Goal: Use online tool/utility

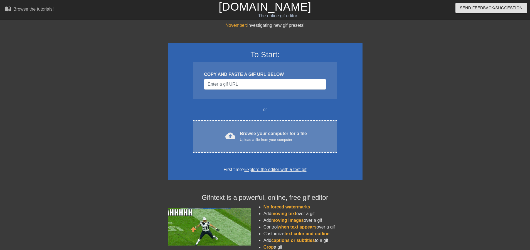
click at [254, 129] on div "cloud_upload Browse your computer for a file Upload a file from your computer C…" at bounding box center [265, 136] width 144 height 33
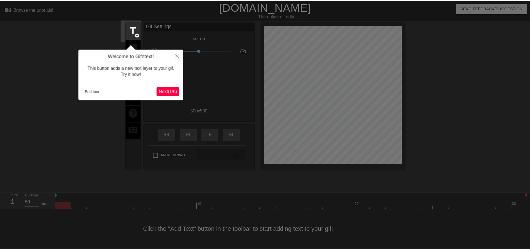
scroll to position [3, 0]
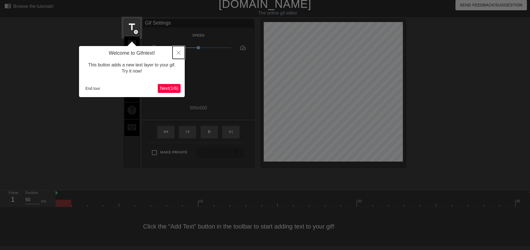
click at [179, 49] on button "Close" at bounding box center [179, 52] width 12 height 13
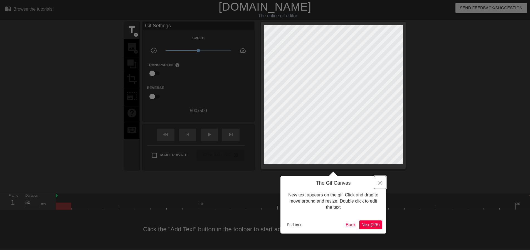
click at [382, 182] on icon "Close" at bounding box center [380, 182] width 4 height 4
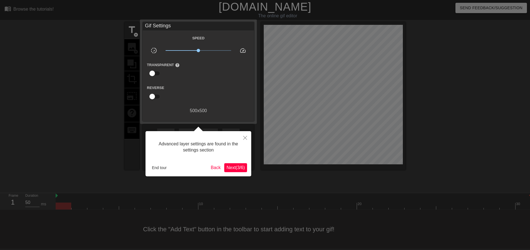
scroll to position [3, 0]
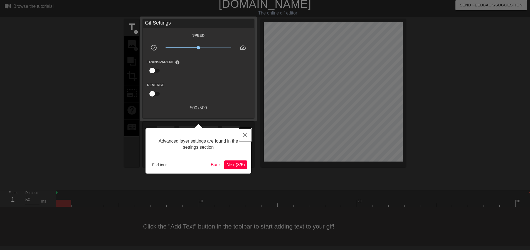
click at [244, 133] on icon "Close" at bounding box center [245, 135] width 4 height 4
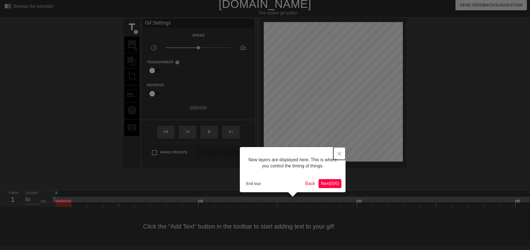
click at [339, 153] on icon "Close" at bounding box center [340, 153] width 4 height 4
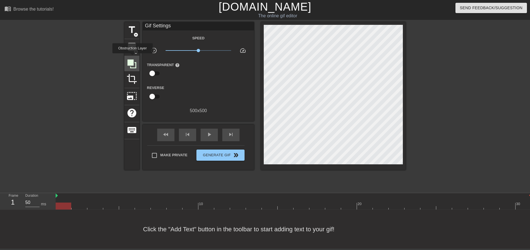
click at [133, 59] on icon at bounding box center [132, 63] width 9 height 9
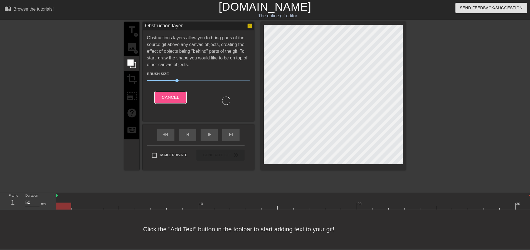
click at [167, 94] on span "Cancel" at bounding box center [171, 97] width 18 height 7
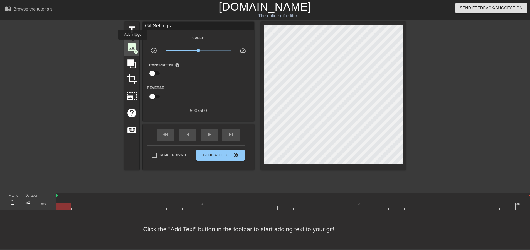
click at [133, 43] on span "image" at bounding box center [132, 46] width 11 height 11
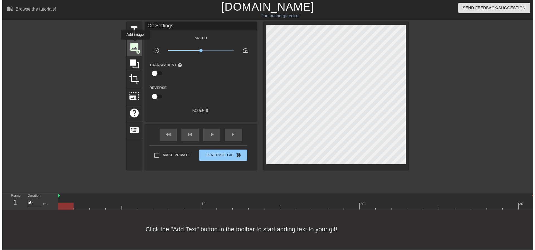
scroll to position [0, 0]
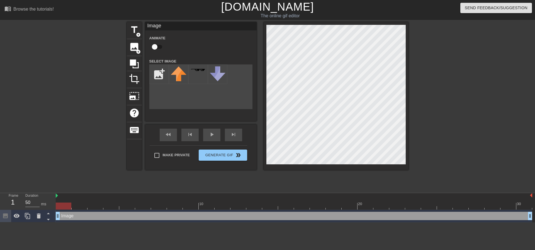
click at [172, 25] on div "Image" at bounding box center [200, 26] width 111 height 8
click at [157, 74] on input "file" at bounding box center [159, 74] width 19 height 19
click at [160, 74] on input "file" at bounding box center [159, 74] width 19 height 19
type input "C:\fakepath\[PERSON_NAME].jpg"
click at [210, 131] on span "play_arrow" at bounding box center [211, 134] width 7 height 7
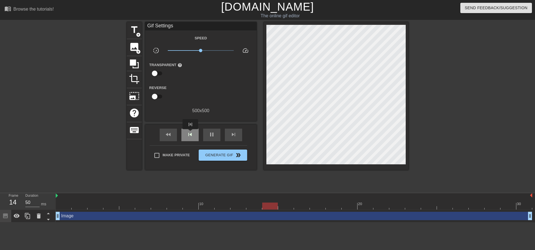
click at [190, 133] on span "skip_previous" at bounding box center [190, 134] width 7 height 7
click at [188, 132] on span "skip_previous" at bounding box center [190, 134] width 7 height 7
click at [170, 50] on span "x0.116" at bounding box center [201, 50] width 66 height 7
click at [170, 50] on span "x0.116" at bounding box center [169, 50] width 3 height 3
drag, startPoint x: 170, startPoint y: 50, endPoint x: 196, endPoint y: 51, distance: 26.5
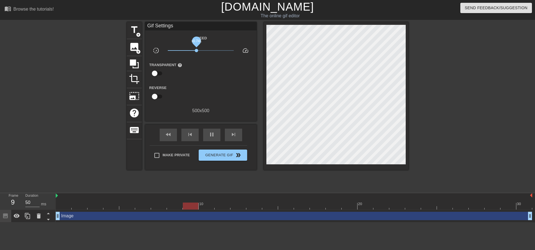
click at [196, 51] on span "x0.741" at bounding box center [196, 50] width 3 height 3
click at [136, 46] on span "image" at bounding box center [134, 46] width 11 height 11
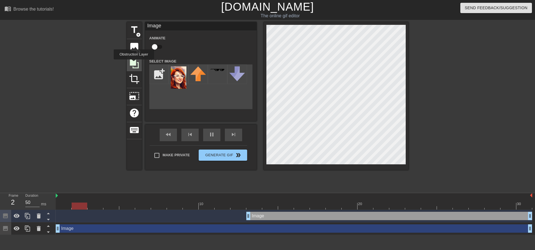
click at [134, 63] on icon at bounding box center [134, 63] width 9 height 9
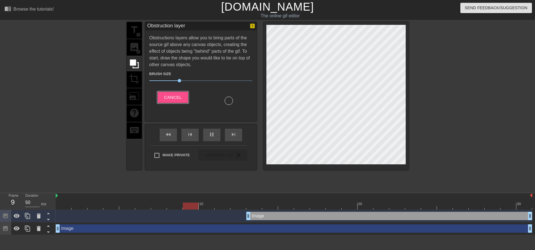
click at [176, 96] on span "Cancel" at bounding box center [173, 97] width 18 height 7
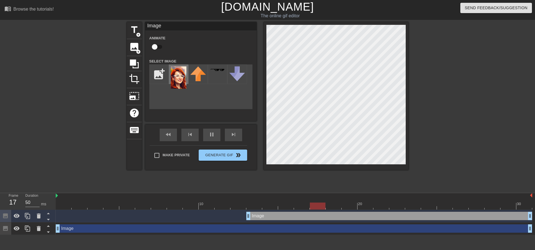
click at [177, 74] on img at bounding box center [179, 77] width 16 height 22
click at [134, 95] on span "photo_size_select_large" at bounding box center [134, 96] width 11 height 11
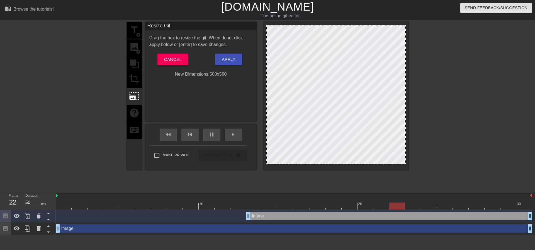
click at [331, 53] on div at bounding box center [335, 94] width 139 height 139
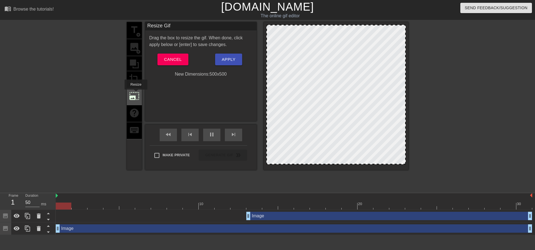
click at [135, 93] on span "photo_size_select_large" at bounding box center [134, 96] width 11 height 11
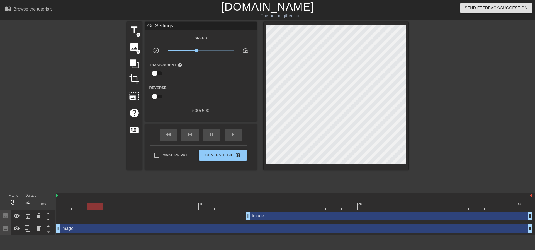
click at [200, 108] on div "500 x 500" at bounding box center [200, 110] width 111 height 7
click at [138, 46] on span "image" at bounding box center [134, 46] width 11 height 11
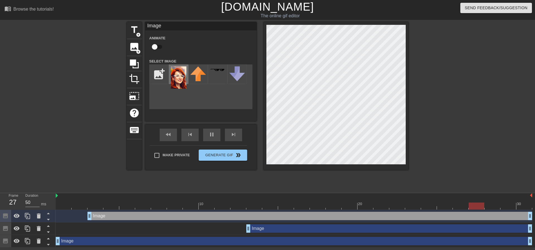
click at [179, 75] on img at bounding box center [179, 77] width 16 height 22
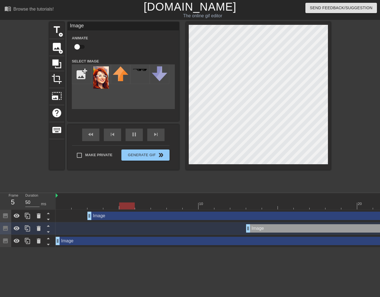
click at [299, 210] on div "menu_book Browse the tutorials! [DOMAIN_NAME] The online gif editor Send Feedba…" at bounding box center [190, 123] width 380 height 247
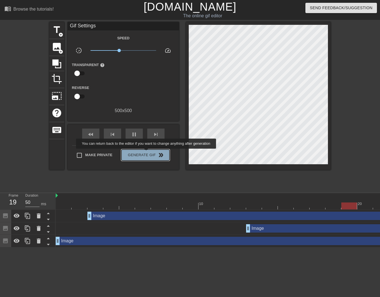
click at [147, 152] on span "Generate Gif double_arrow" at bounding box center [146, 154] width 44 height 7
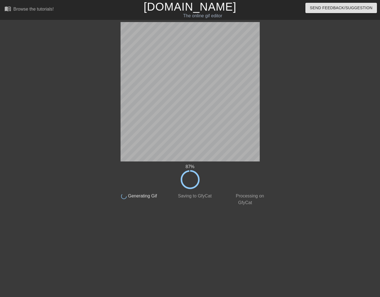
click at [374, 27] on div "87 % done Generating Gif done Saving to GfyCat done Processing on GfyCat title …" at bounding box center [190, 114] width 380 height 184
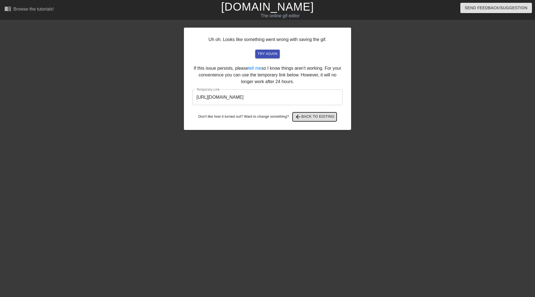
click at [317, 115] on span "arrow_back Back to Editing" at bounding box center [315, 116] width 40 height 7
